Goal: Task Accomplishment & Management: Manage account settings

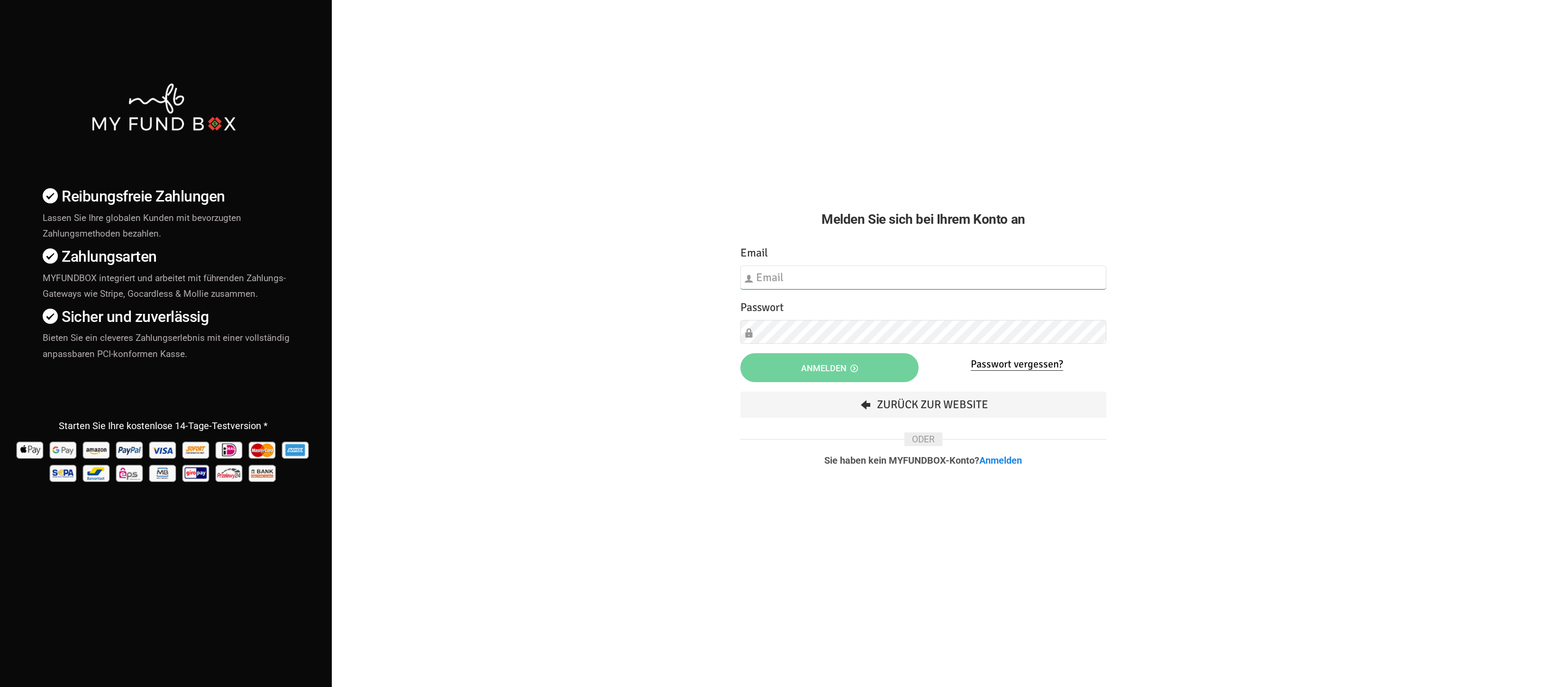
click at [853, 268] on input "text" at bounding box center [923, 277] width 366 height 24
click at [1100, 278] on input "text" at bounding box center [923, 277] width 366 height 24
type input "[EMAIL_ADDRESS][DOMAIN_NAME]"
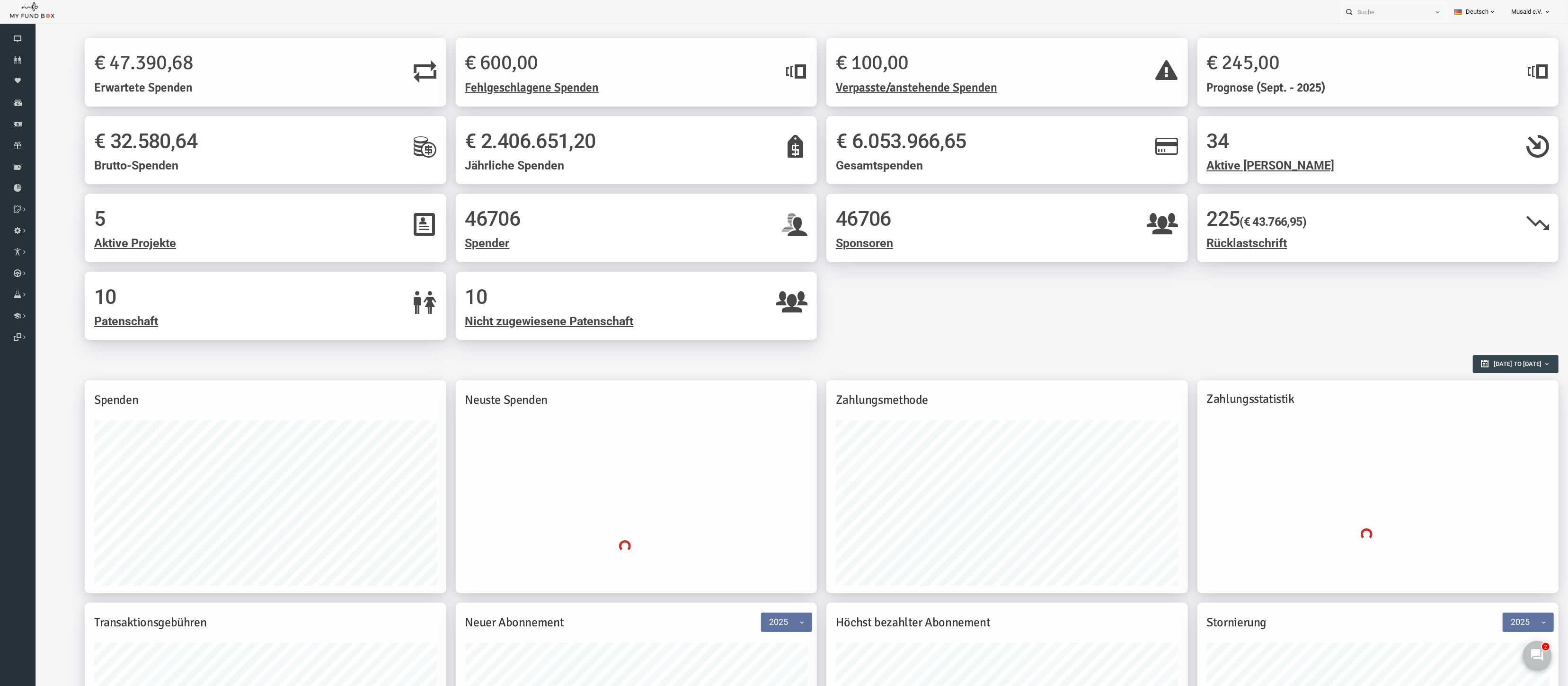
click at [1539, 664] on button at bounding box center [1537, 655] width 28 height 28
click at [1504, 410] on div "Zahlungsstatistik" at bounding box center [1348, 486] width 362 height 213
click at [1541, 659] on icon at bounding box center [1537, 655] width 12 height 12
drag, startPoint x: 1537, startPoint y: 644, endPoint x: 3052, endPoint y: 1275, distance: 1641.2
click at [1537, 644] on button at bounding box center [1537, 655] width 28 height 28
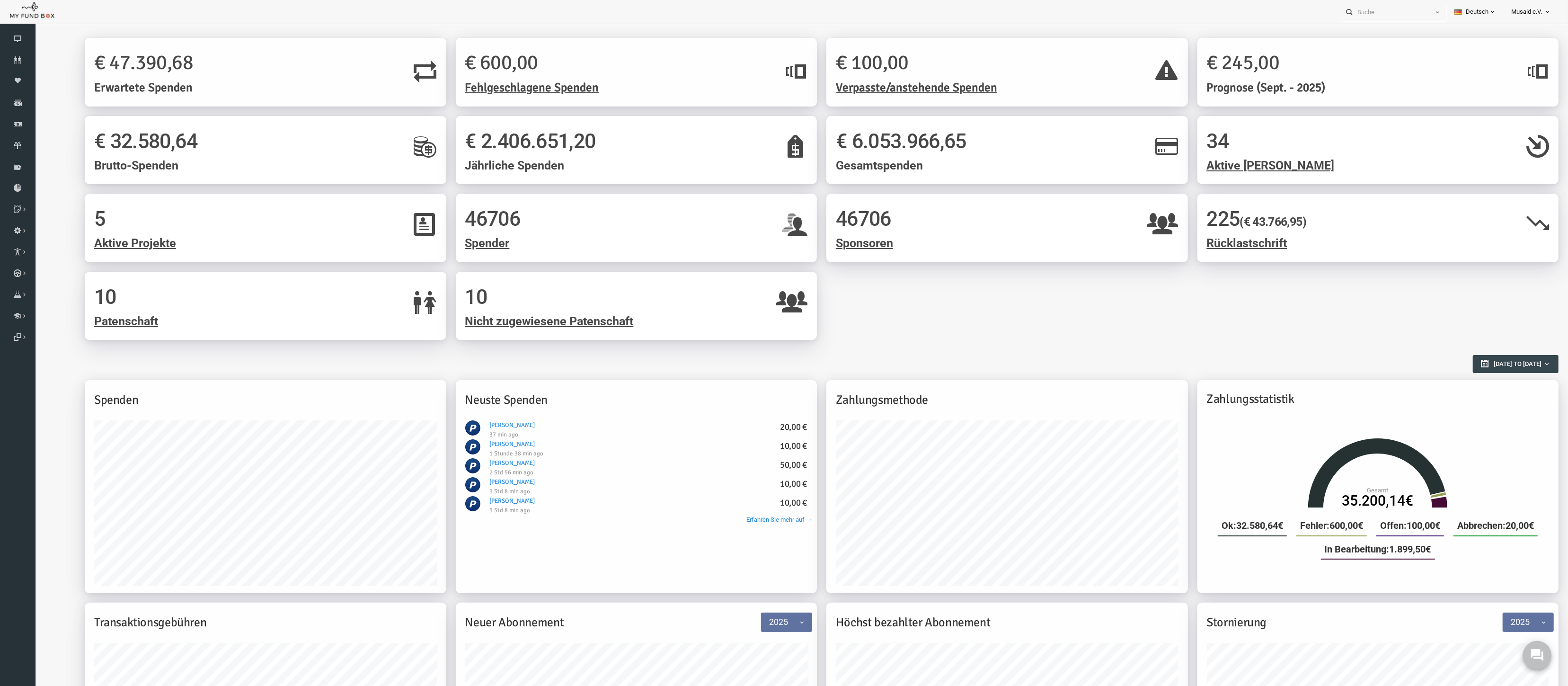
click at [1541, 663] on button at bounding box center [1537, 655] width 28 height 28
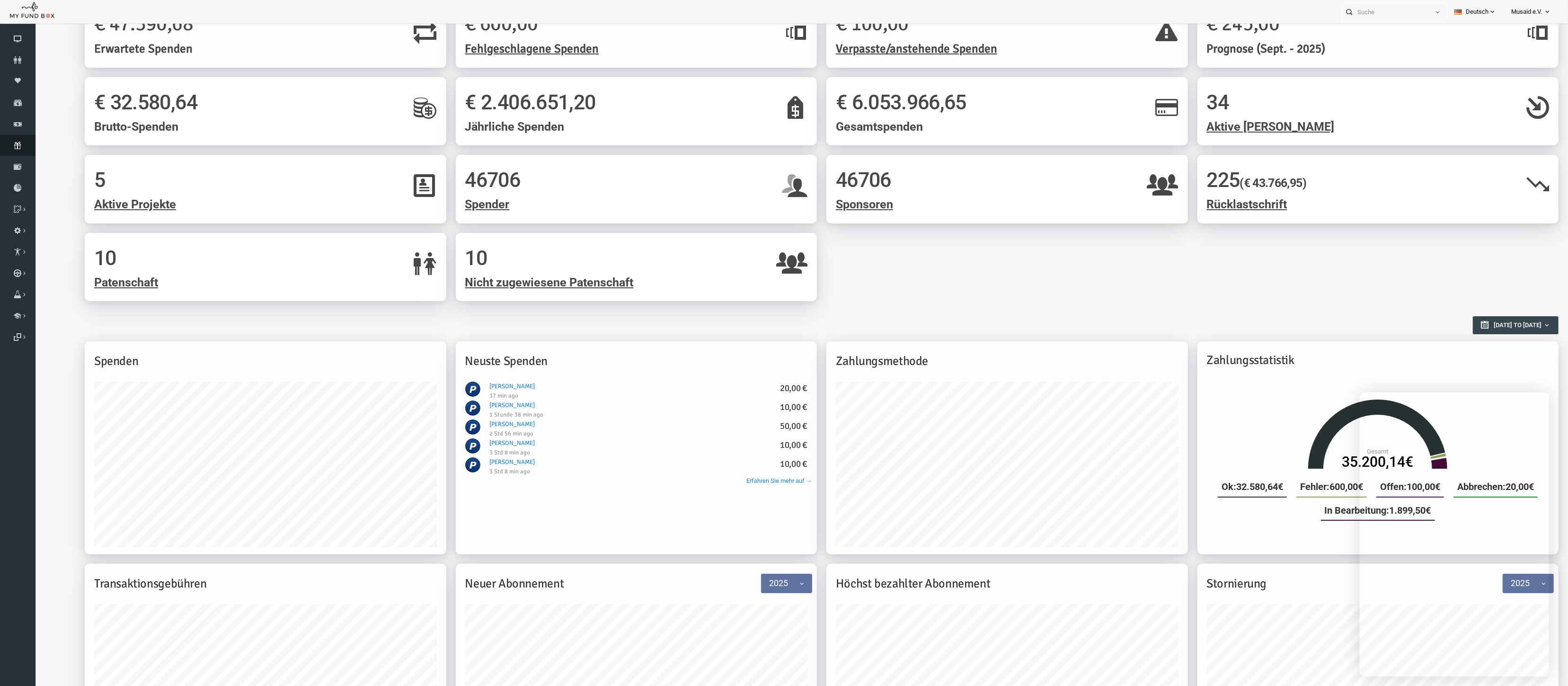
click at [18, 147] on icon at bounding box center [17, 145] width 36 height 7
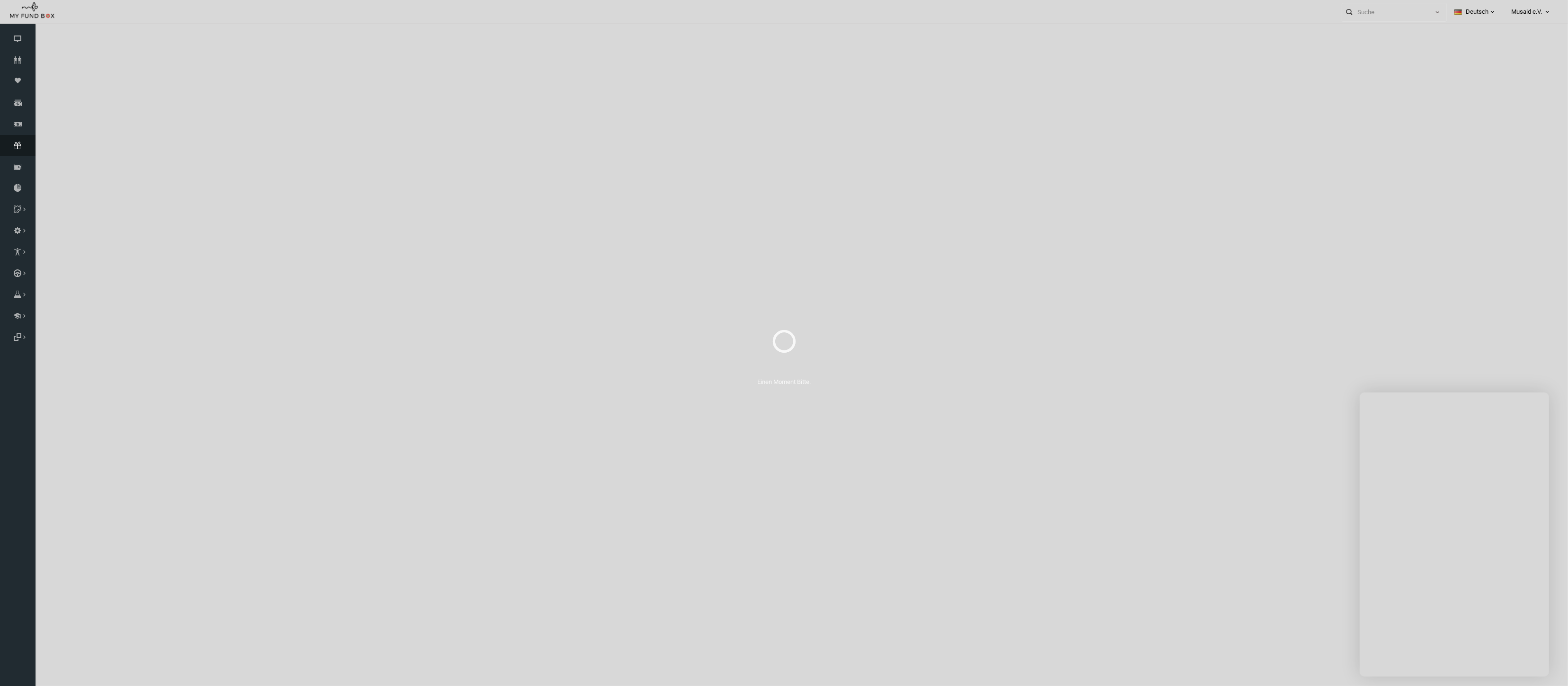
select select "100"
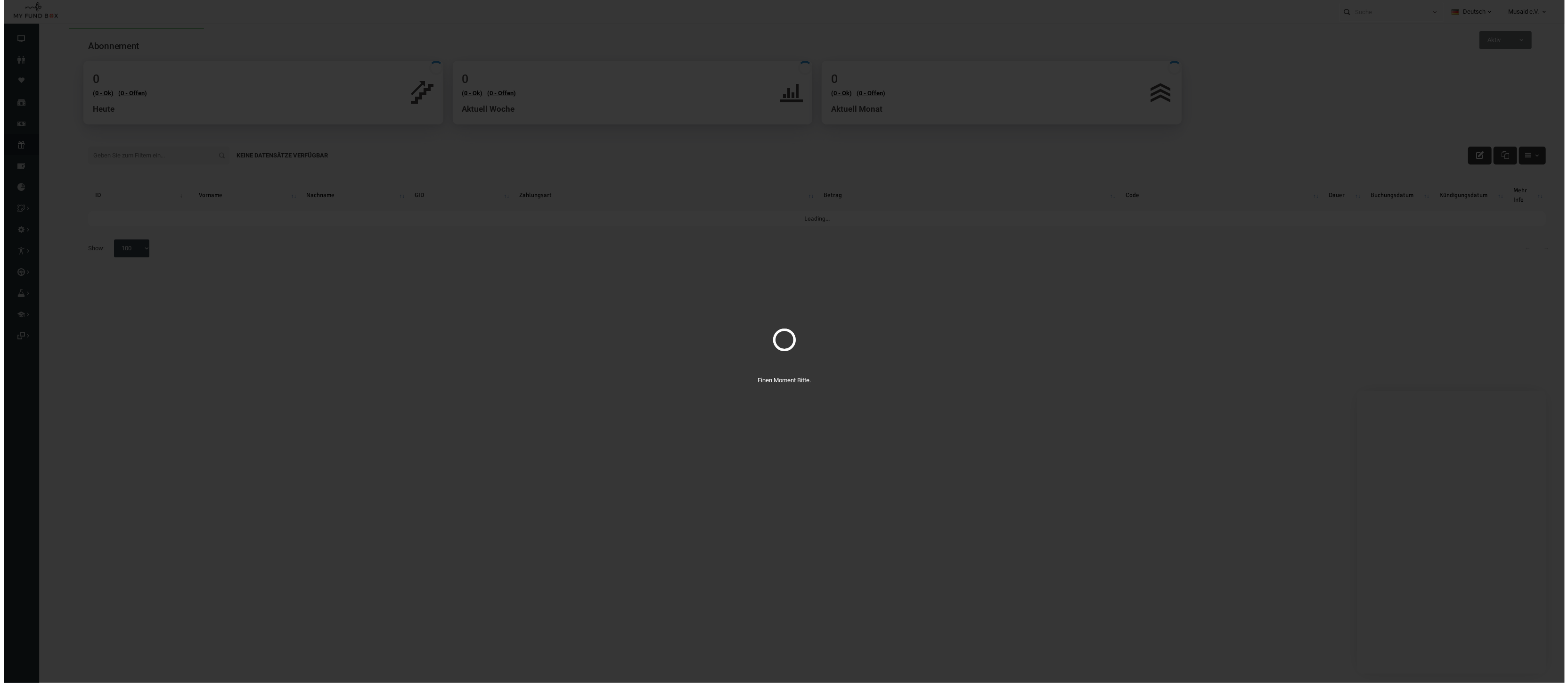
scroll to position [0, 0]
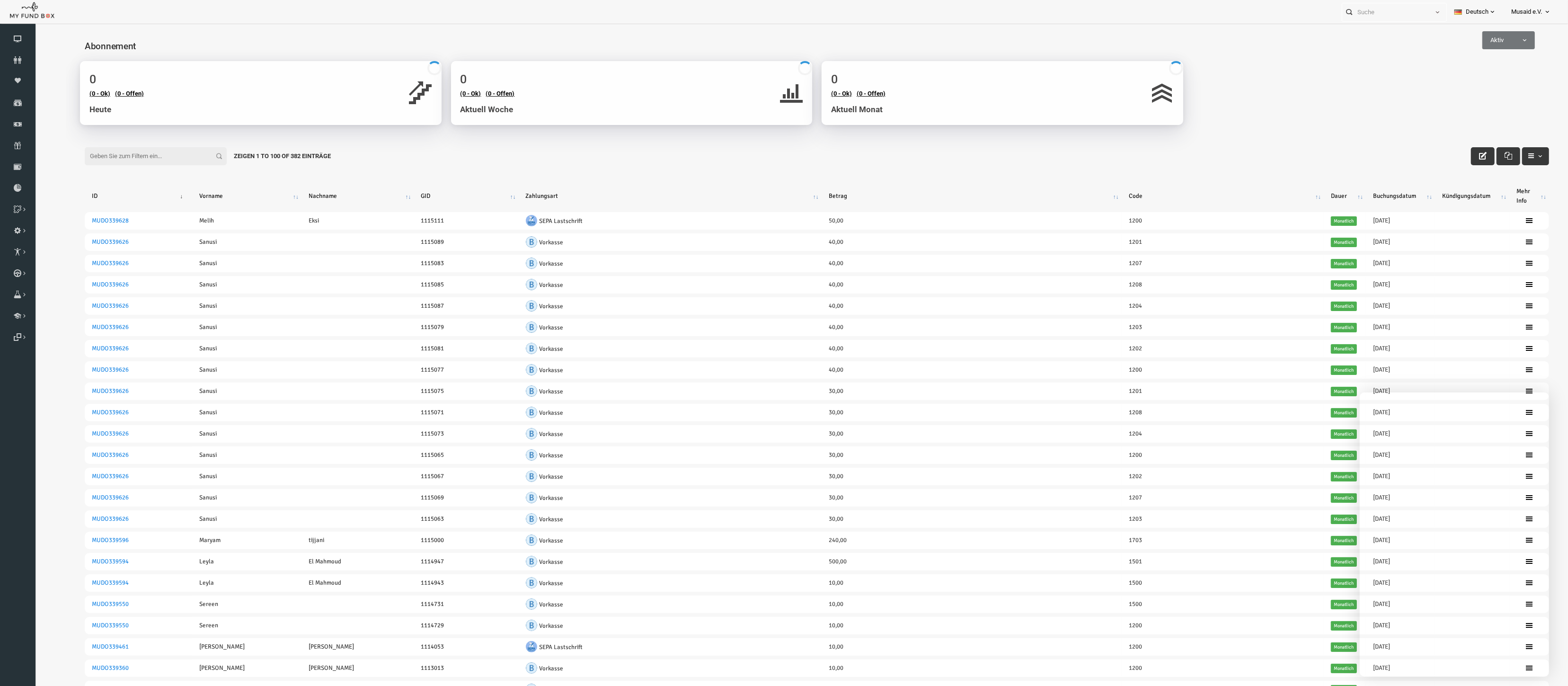
click at [1479, 44] on span "Aktiv" at bounding box center [1478, 40] width 51 height 9
click at [109, 157] on input "Filter:" at bounding box center [124, 157] width 142 height 18
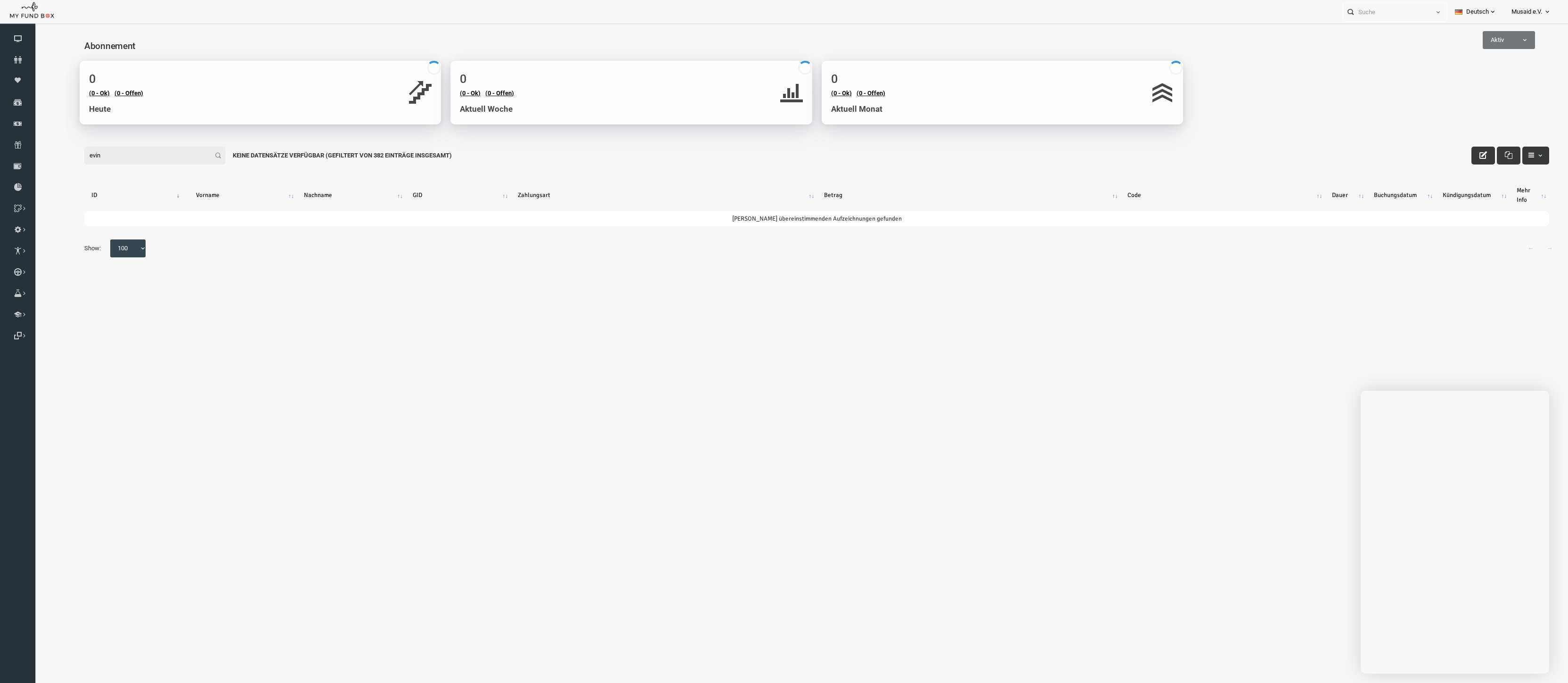
type input "evin"
click at [1456, 49] on h4 "Abonnement" at bounding box center [791, 45] width 1474 height 14
click at [1459, 49] on h4 "Abonnement" at bounding box center [791, 45] width 1474 height 14
click at [1470, 45] on span "Aktiv" at bounding box center [1477, 40] width 52 height 18
click at [1472, 34] on span "Aktiv" at bounding box center [1477, 40] width 52 height 18
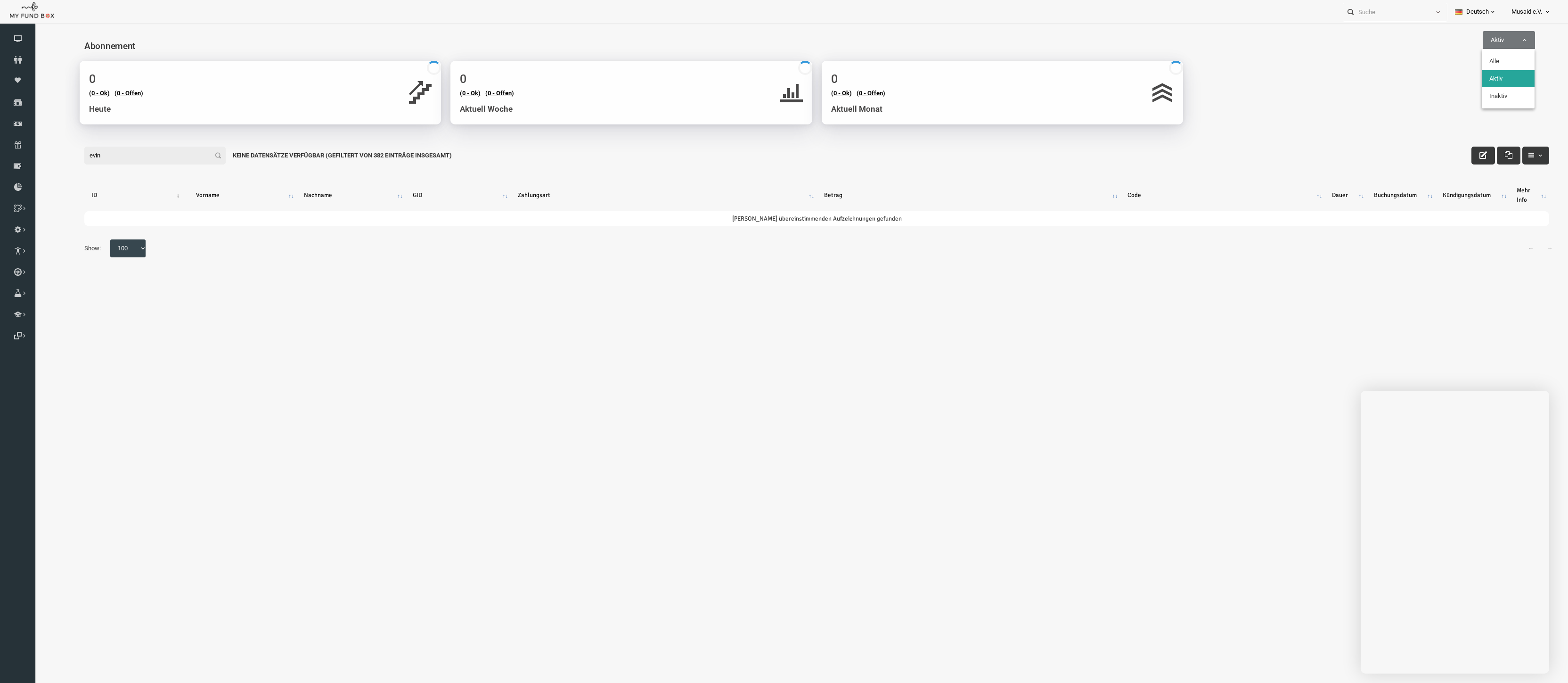
click at [1471, 42] on span "Aktiv" at bounding box center [1478, 40] width 51 height 9
click at [1471, 44] on span "Aktiv" at bounding box center [1478, 40] width 51 height 9
select select "all"
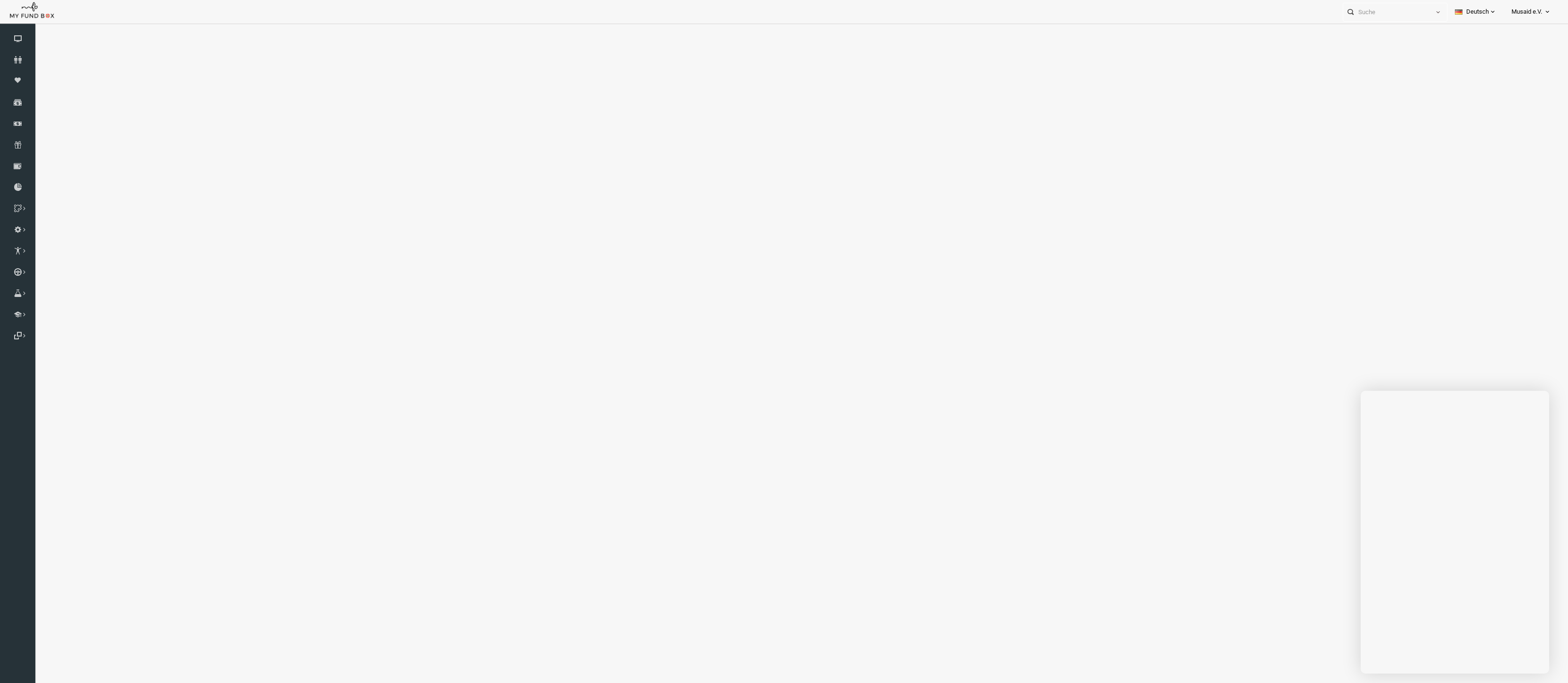
select select "100"
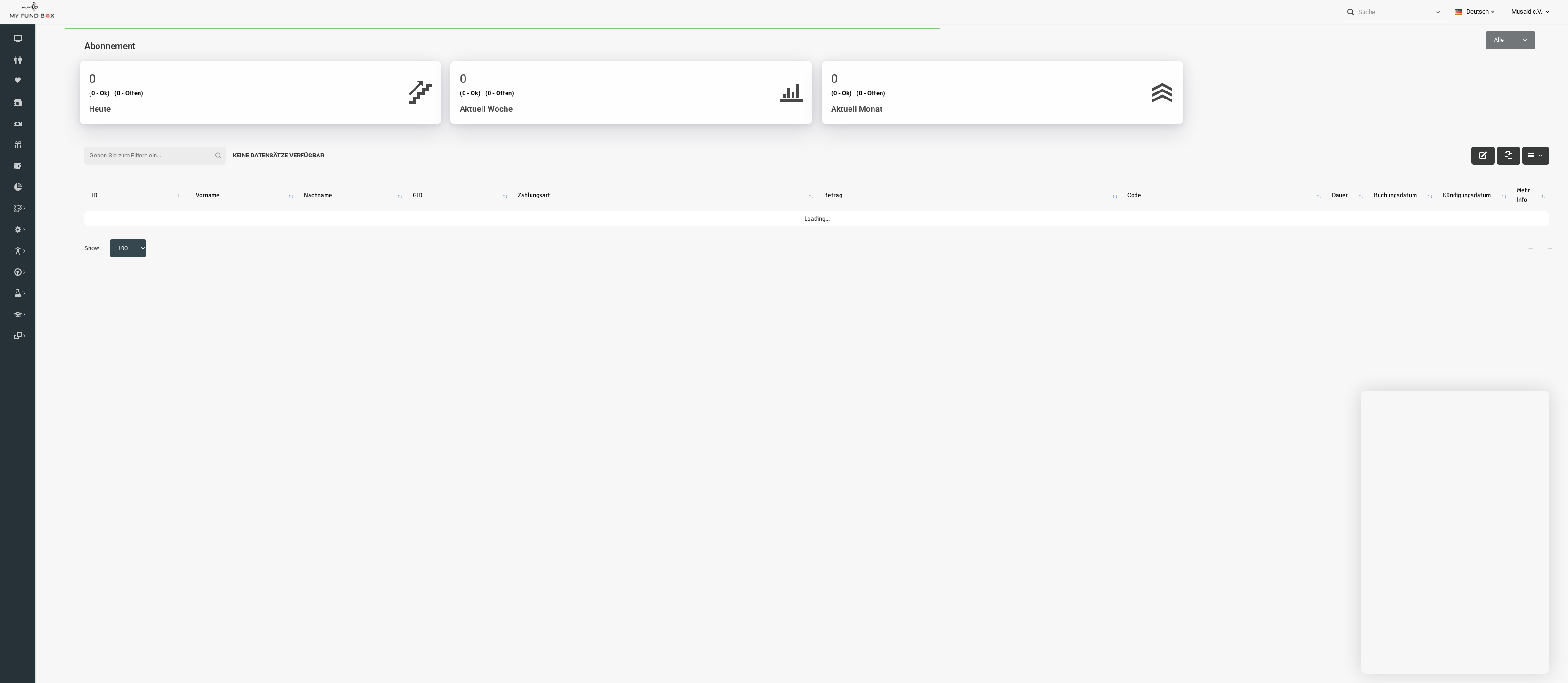
click at [103, 144] on div "Filter: Keine Datensätze verfügbar" at bounding box center [786, 146] width 1484 height 26
click at [105, 157] on input "evin" at bounding box center [124, 156] width 141 height 18
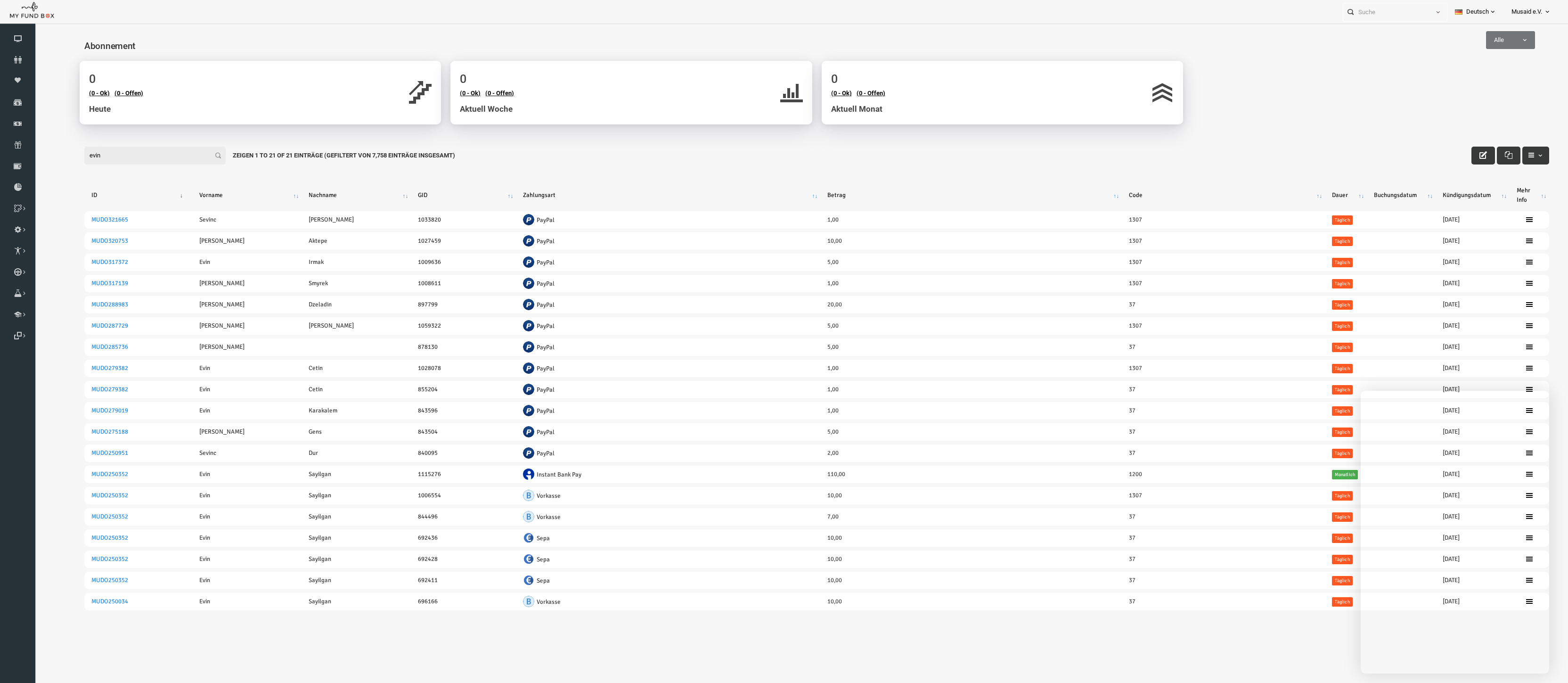
click at [105, 161] on input "evin" at bounding box center [124, 156] width 141 height 18
type input "evin"
click at [1497, 151] on icon "button" at bounding box center [1500, 154] width 7 height 7
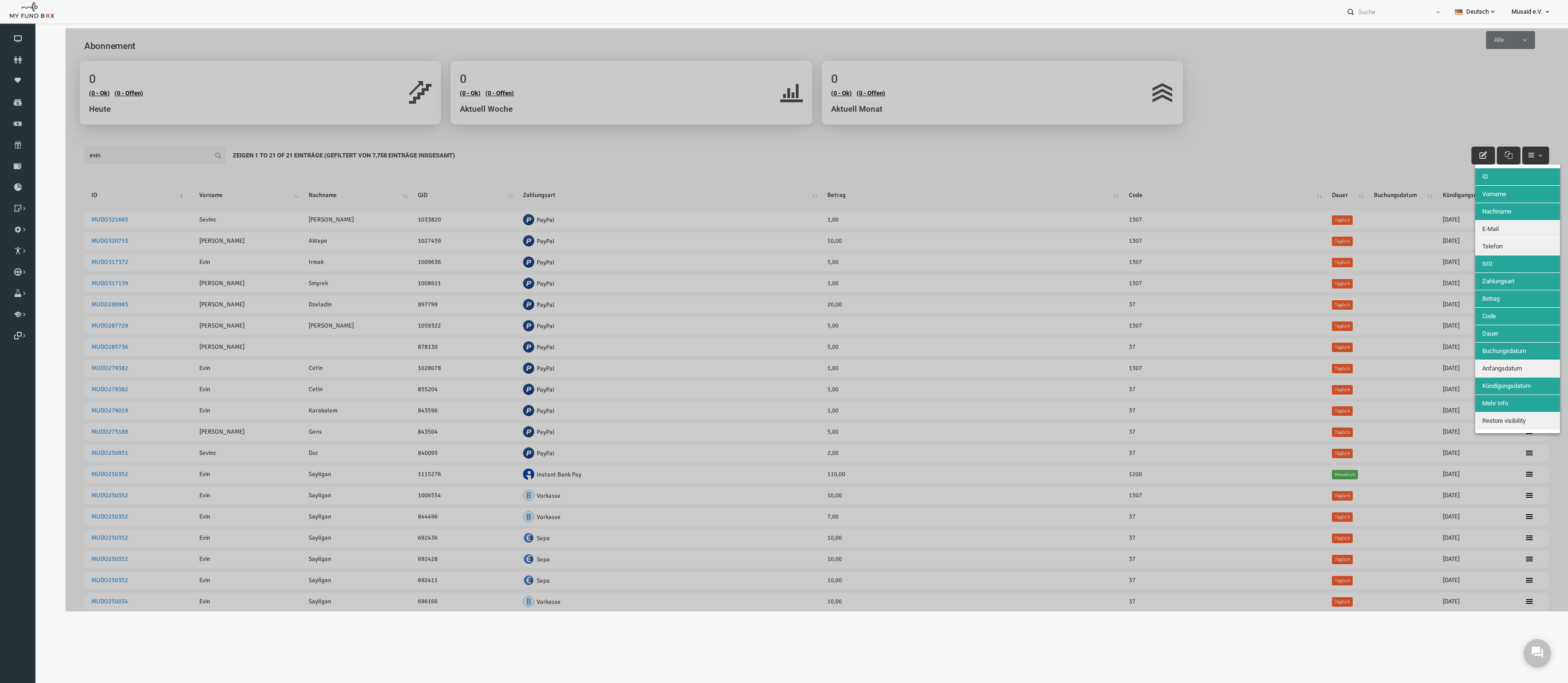
click at [1482, 371] on span "Anfangsdatum" at bounding box center [1472, 368] width 40 height 7
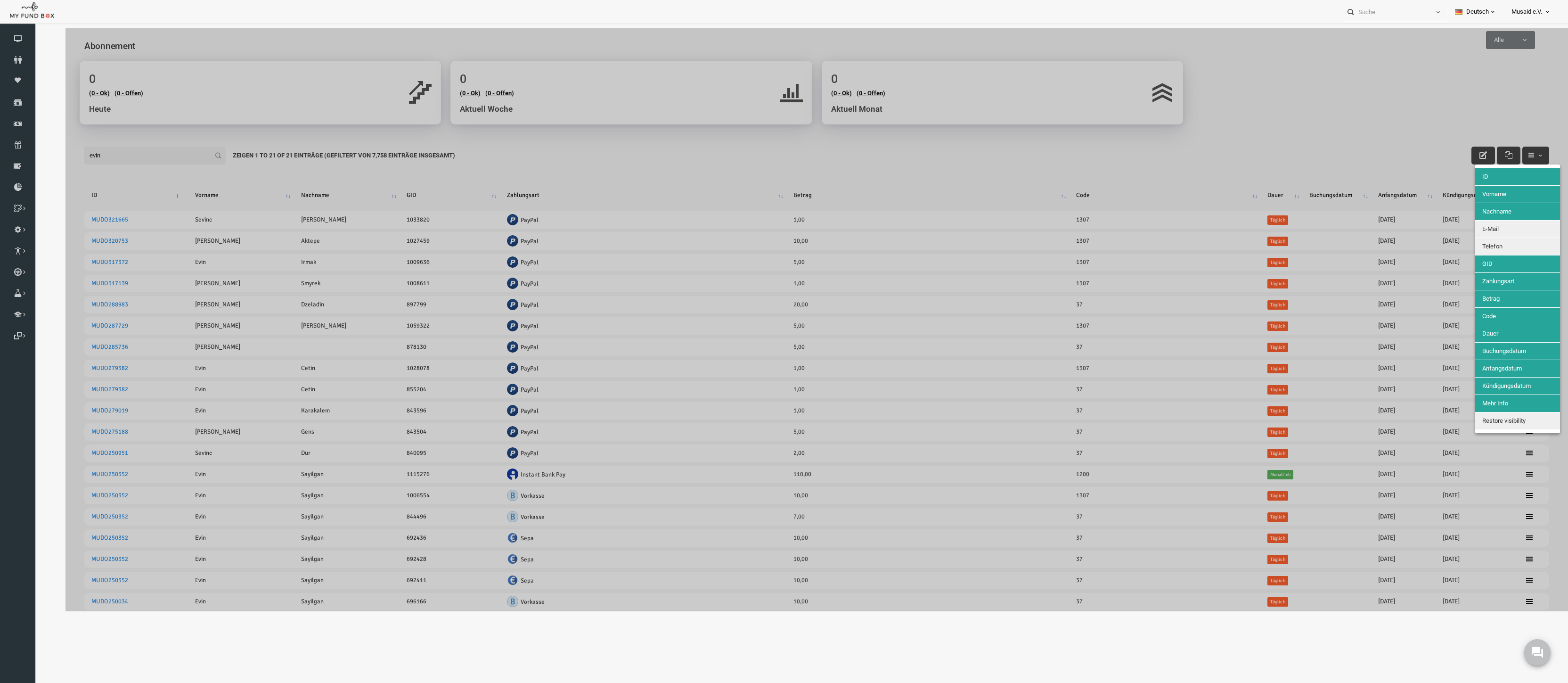
click at [1519, 153] on div at bounding box center [786, 319] width 1502 height 583
